Goal: Information Seeking & Learning: Understand process/instructions

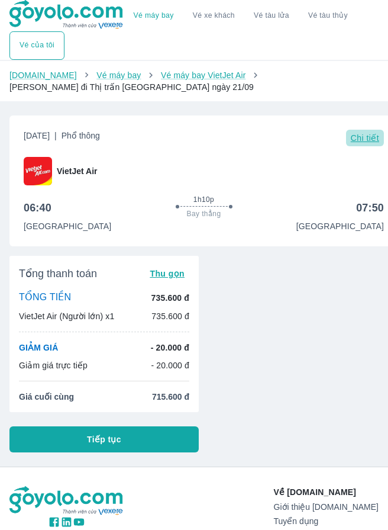
click at [358, 140] on span "Chi tiết" at bounding box center [365, 137] width 28 height 9
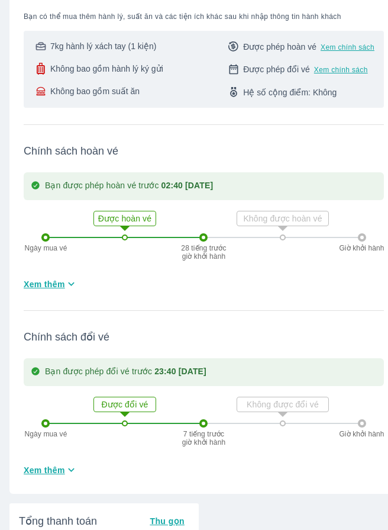
scroll to position [296, 0]
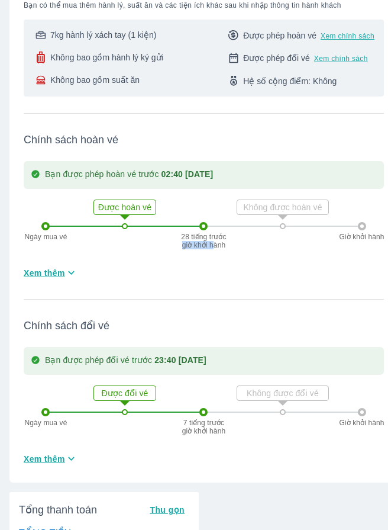
drag, startPoint x: 182, startPoint y: 244, endPoint x: 217, endPoint y: 250, distance: 35.3
click at [217, 249] on p "28 tiếng trước giờ khởi hành" at bounding box center [203, 241] width 47 height 17
click at [66, 276] on icon "button" at bounding box center [71, 272] width 12 height 12
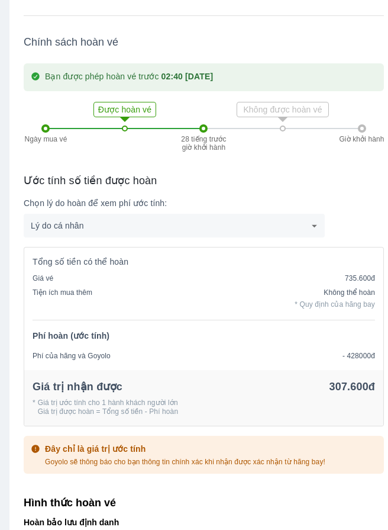
scroll to position [395, 0]
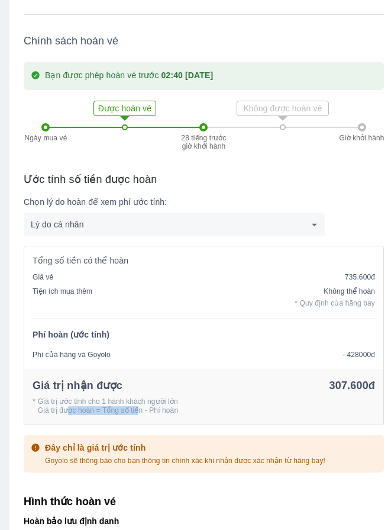
drag, startPoint x: 67, startPoint y: 410, endPoint x: 139, endPoint y: 408, distance: 71.6
click at [139, 310] on p "Giá trị ước tính cho 1 hành khách người lớn Giá trị được hoàn = Tổng số tiền - …" at bounding box center [108, 406] width 140 height 18
drag, startPoint x: 58, startPoint y: 359, endPoint x: 111, endPoint y: 359, distance: 52.7
click at [111, 310] on div "Phí của hãng và Goyolo - 428000đ" at bounding box center [203, 359] width 359 height 20
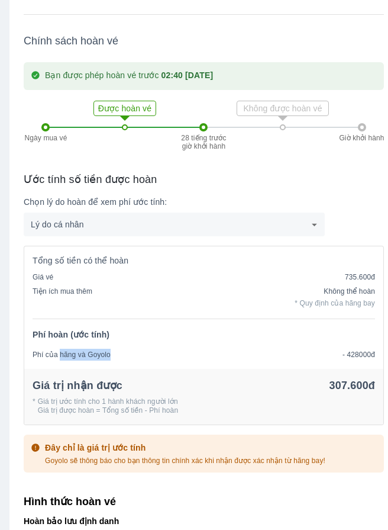
click at [92, 310] on p "Phí của hãng và Goyolo" at bounding box center [72, 355] width 78 height 12
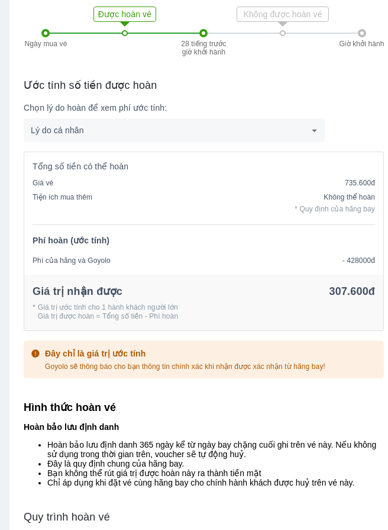
scroll to position [493, 0]
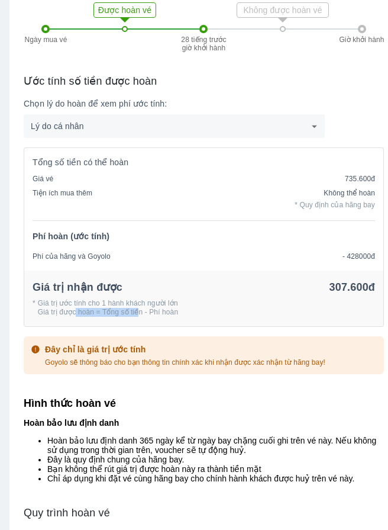
click at [137, 310] on p "Giá trị ước tính cho 1 hành khách người lớn Giá trị được hoàn = Tổng số tiền - …" at bounding box center [108, 308] width 140 height 18
click at [138, 310] on p "Giá trị ước tính cho 1 hành khách người lớn Giá trị được hoàn = Tổng số tiền - …" at bounding box center [108, 308] width 140 height 18
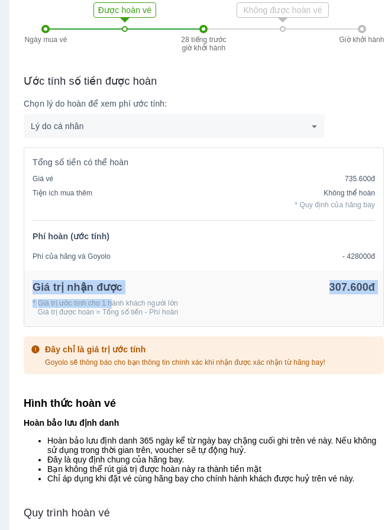
drag, startPoint x: 66, startPoint y: 297, endPoint x: 125, endPoint y: 310, distance: 60.7
click at [125, 310] on div "Giá trị nhận được 307.600đ * Giá trị ước tính cho 1 hành khách người lớn Giá tr…" at bounding box center [203, 298] width 359 height 56
click at [127, 310] on p "Giá trị ước tính cho 1 hành khách người lớn Giá trị được hoàn = Tổng số tiền - …" at bounding box center [108, 308] width 140 height 18
click at [124, 310] on p "Giá trị ước tính cho 1 hành khách người lớn Giá trị được hoàn = Tổng số tiền - …" at bounding box center [108, 308] width 140 height 18
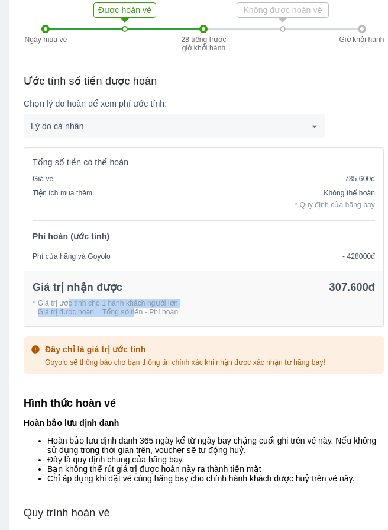
drag, startPoint x: 67, startPoint y: 308, endPoint x: 149, endPoint y: 321, distance: 82.7
click at [142, 310] on div "Giá trị nhận được 307.600đ * Giá trị ước tính cho 1 hành khách người lớn Giá tr…" at bounding box center [203, 298] width 359 height 56
click at [149, 310] on div "Giá trị nhận được 307.600đ * Giá trị ước tính cho 1 hành khách người lớn Giá tr…" at bounding box center [203, 298] width 359 height 56
click at [159, 310] on div "Giá trị nhận được 307.600đ * Giá trị ước tính cho 1 hành khách người lớn Giá tr…" at bounding box center [203, 298] width 359 height 56
click at [159, 310] on p "Giá trị ước tính cho 1 hành khách người lớn Giá trị được hoàn = Tổng số tiền - …" at bounding box center [108, 308] width 140 height 18
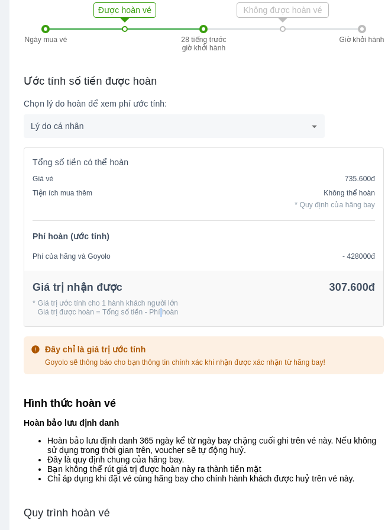
click at [159, 310] on p "Giá trị ước tính cho 1 hành khách người lớn Giá trị được hoàn = Tổng số tiền - …" at bounding box center [108, 308] width 140 height 18
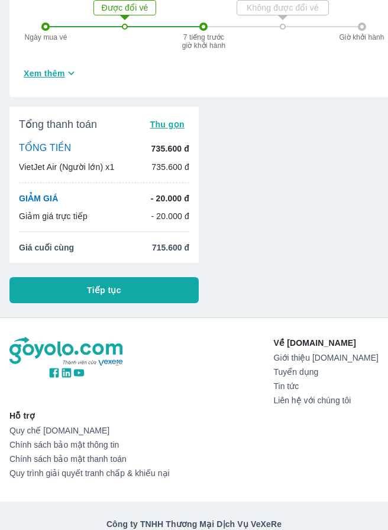
scroll to position [1421, 0]
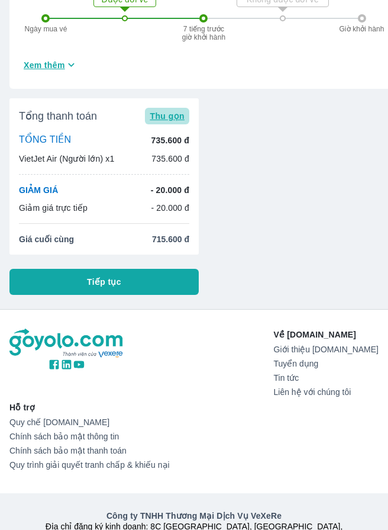
click at [171, 108] on button "Thu gọn" at bounding box center [167, 116] width 44 height 17
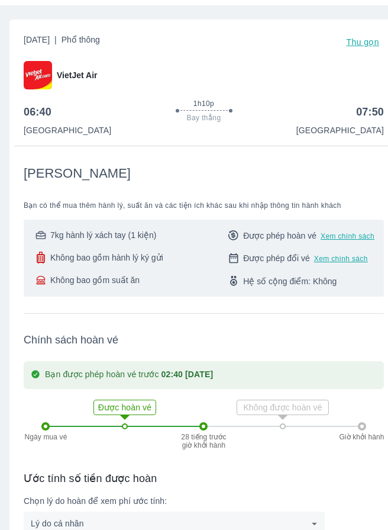
scroll to position [0, 0]
